Goal: Find specific fact: Find specific fact

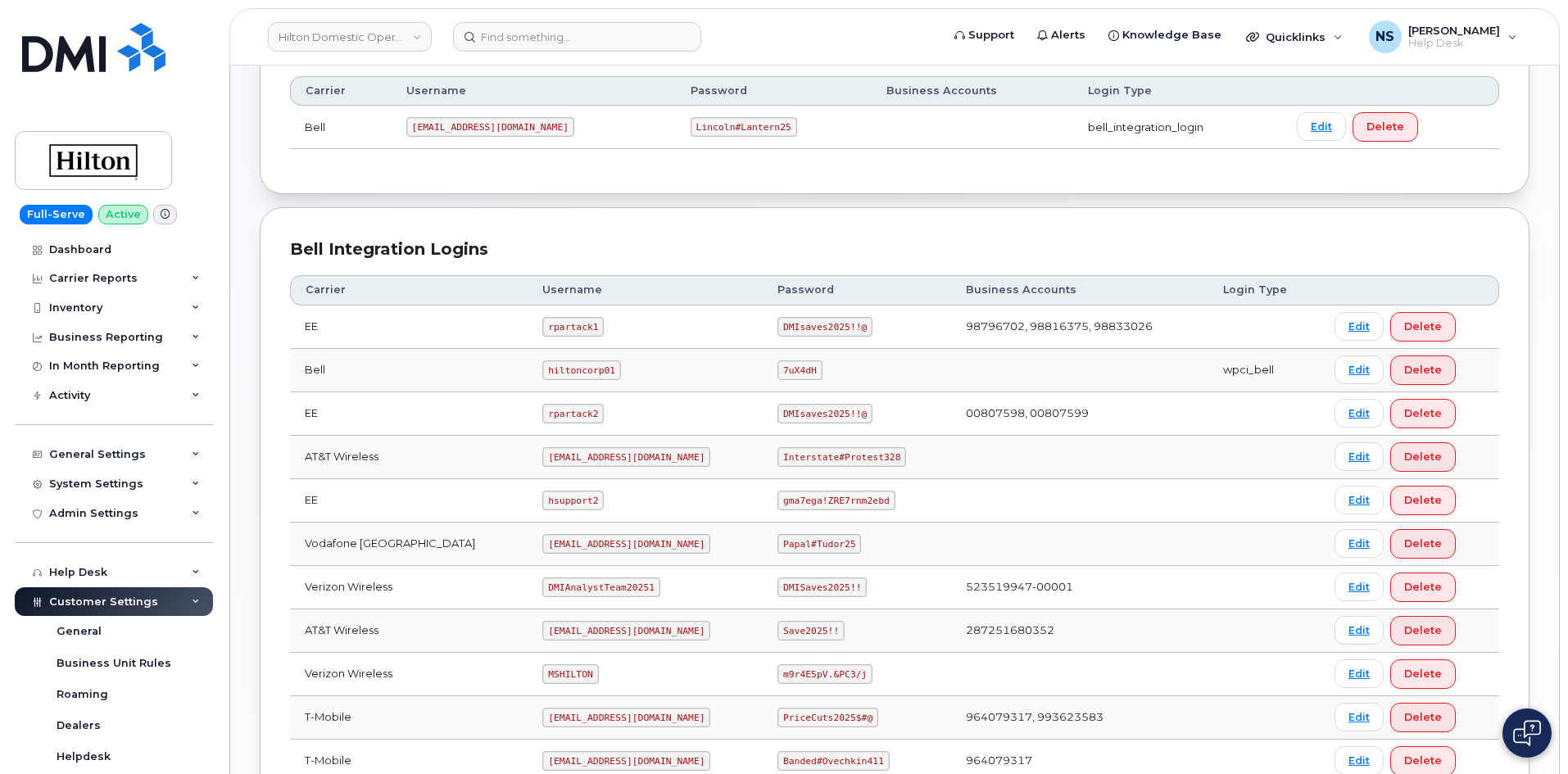
scroll to position [395, 0]
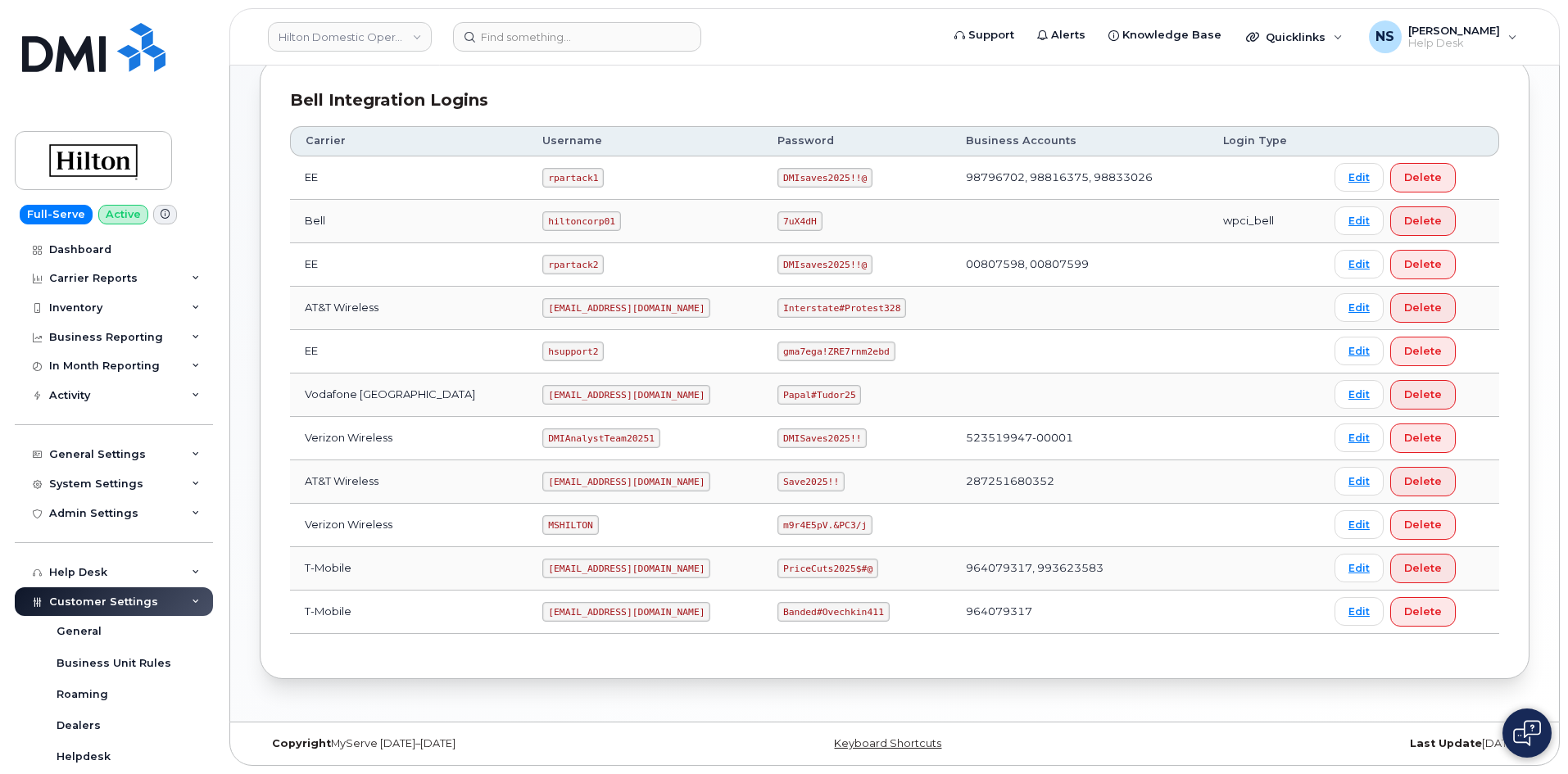
click at [617, 311] on code "[EMAIL_ADDRESS][DOMAIN_NAME]" at bounding box center [627, 308] width 168 height 20
click at [615, 310] on code "[EMAIL_ADDRESS][DOMAIN_NAME]" at bounding box center [627, 308] width 168 height 20
click at [614, 310] on code "[EMAIL_ADDRESS][DOMAIN_NAME]" at bounding box center [627, 308] width 168 height 20
click at [611, 309] on code "[EMAIL_ADDRESS][DOMAIN_NAME]" at bounding box center [627, 308] width 168 height 20
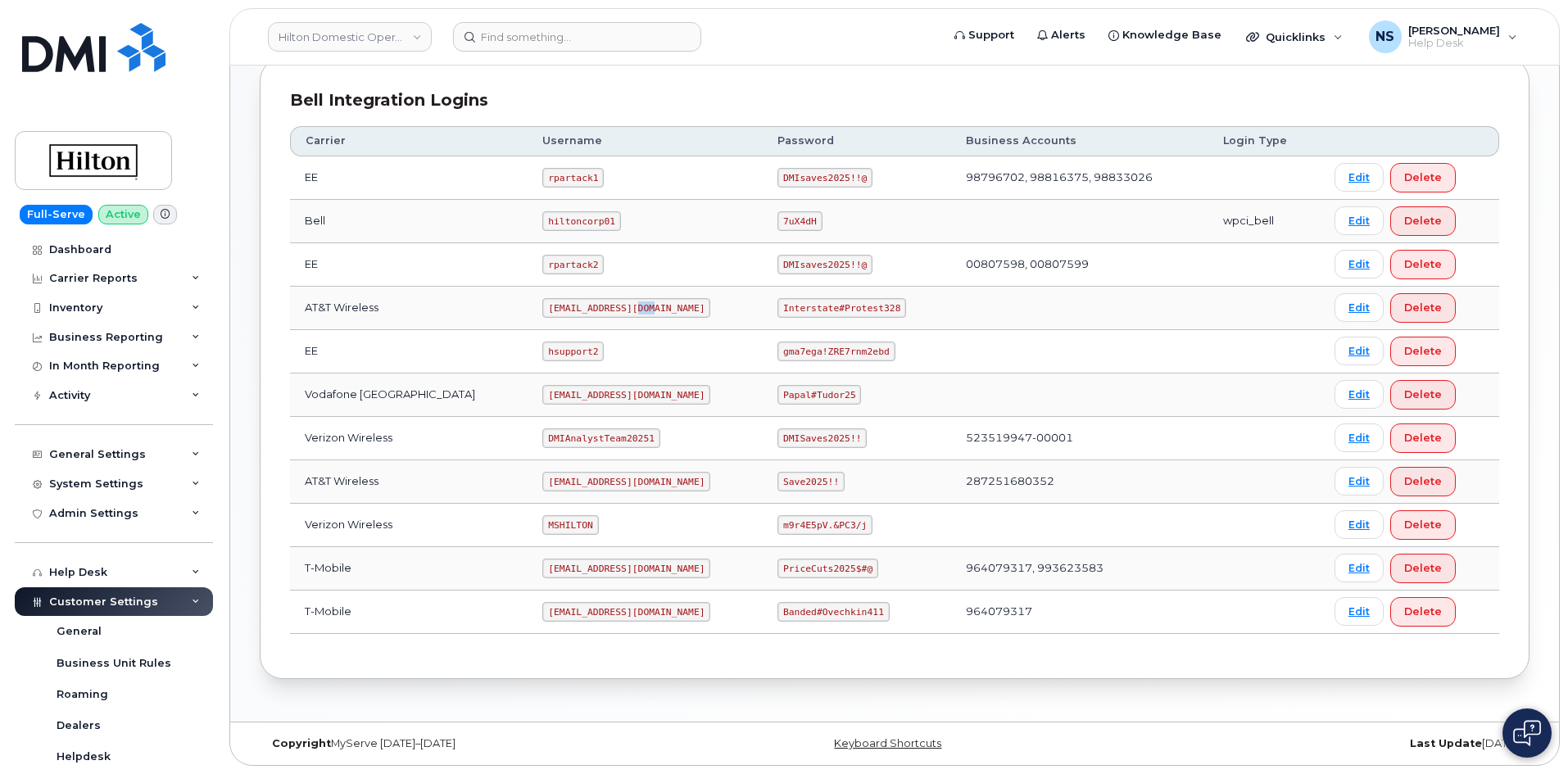
click at [611, 309] on code "[EMAIL_ADDRESS][DOMAIN_NAME]" at bounding box center [627, 308] width 168 height 20
click at [610, 310] on code "[EMAIL_ADDRESS][DOMAIN_NAME]" at bounding box center [627, 308] width 168 height 20
click at [791, 314] on code "Interstate#Protest328" at bounding box center [841, 308] width 129 height 20
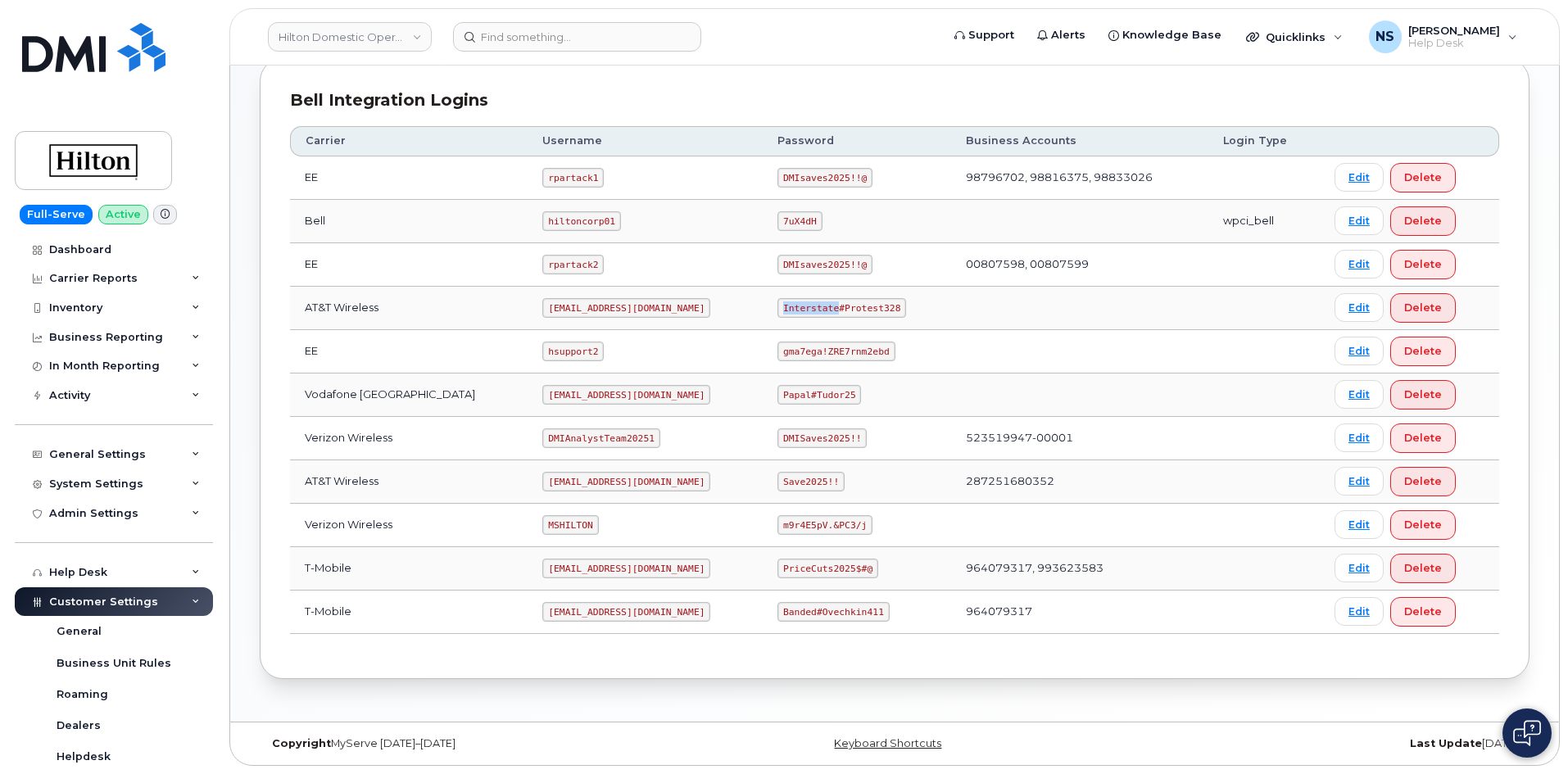
click at [791, 314] on code "Interstate#Protest328" at bounding box center [841, 308] width 129 height 20
drag, startPoint x: 791, startPoint y: 314, endPoint x: 810, endPoint y: 295, distance: 26.9
click at [791, 313] on code "Interstate#Protest328" at bounding box center [841, 308] width 129 height 20
copy code "Interstate#Protest328"
